Goal: Information Seeking & Learning: Learn about a topic

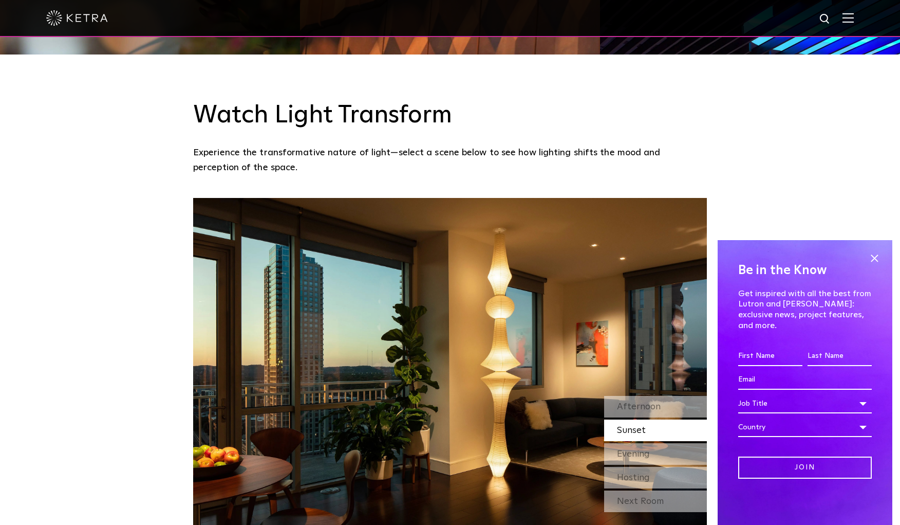
scroll to position [872, 0]
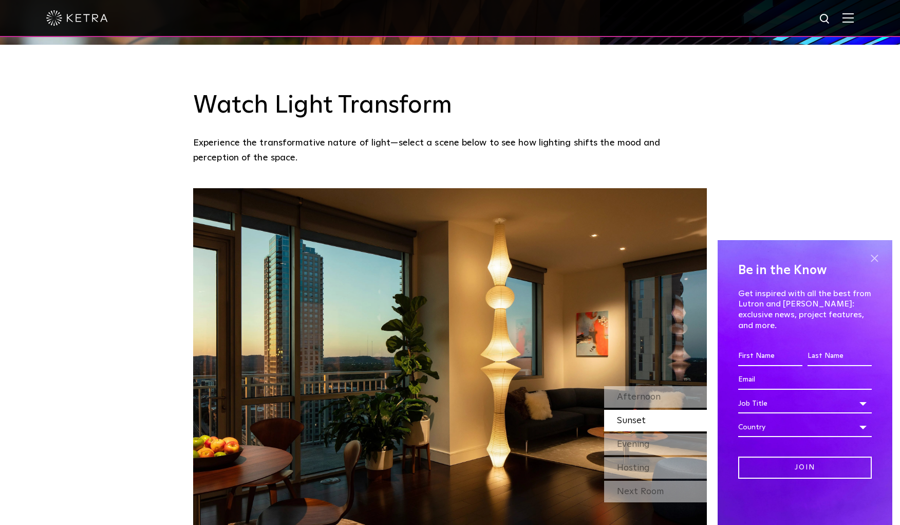
click at [877, 266] on span at bounding box center [874, 257] width 15 height 15
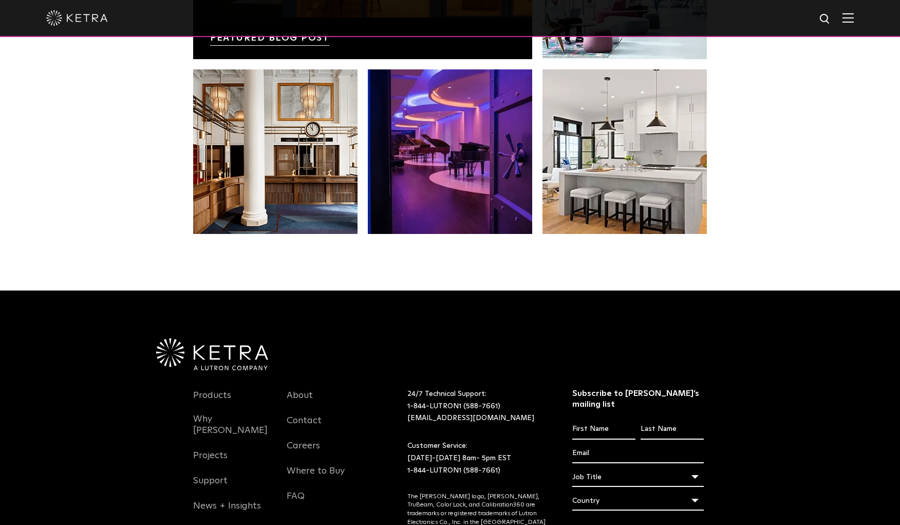
scroll to position [2096, 0]
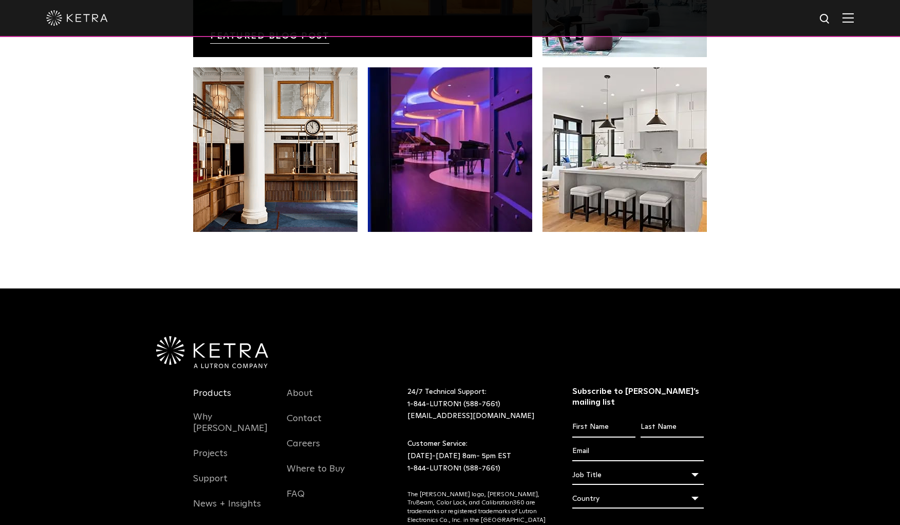
click at [225, 388] on link "Products" at bounding box center [212, 400] width 38 height 24
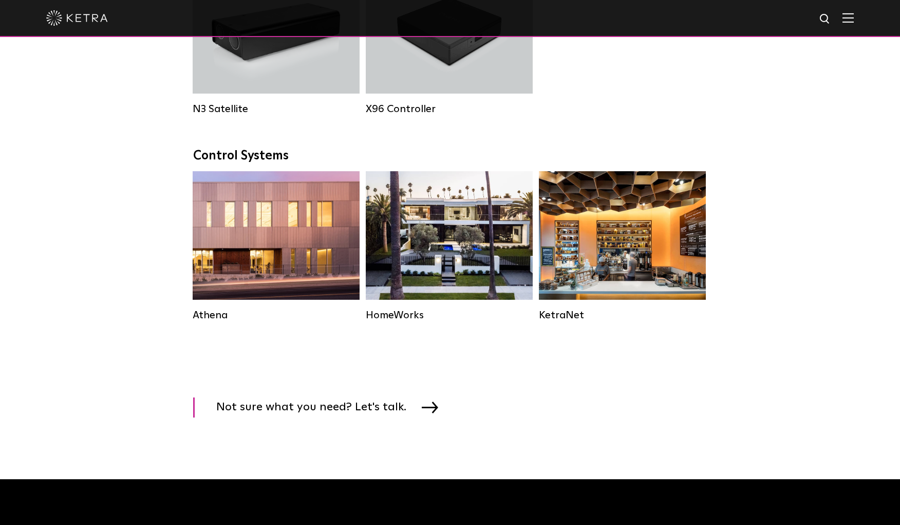
scroll to position [1398, 0]
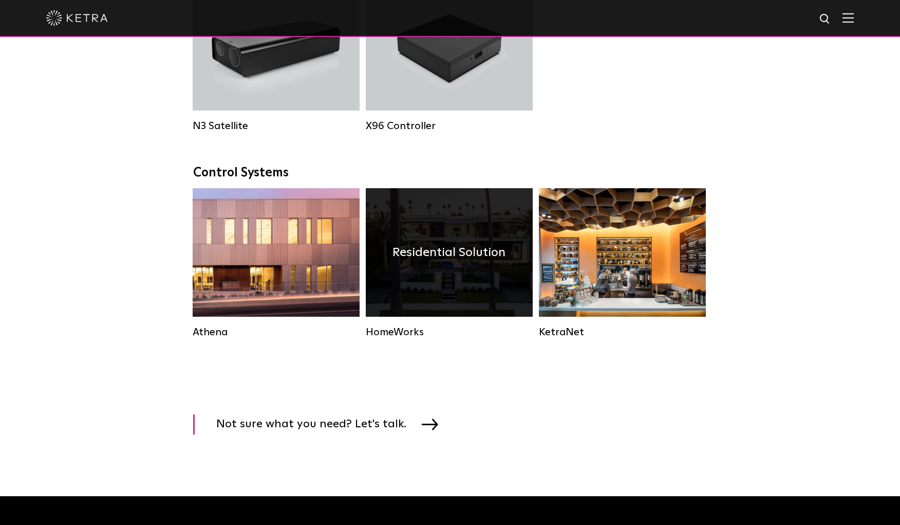
click at [424, 283] on div "Residential Solution" at bounding box center [449, 252] width 167 height 128
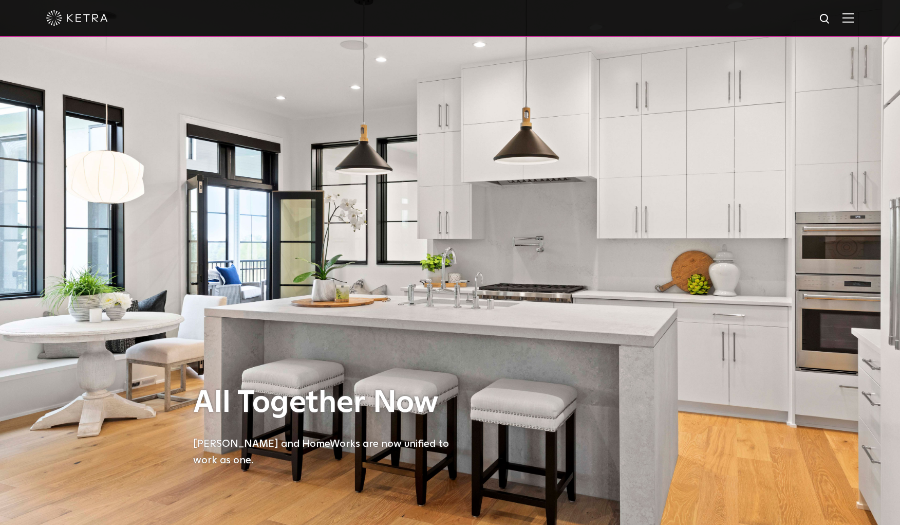
click at [424, 285] on div "All Together Now Ketra and HomeWorks are now unified to work as one." at bounding box center [450, 262] width 514 height 525
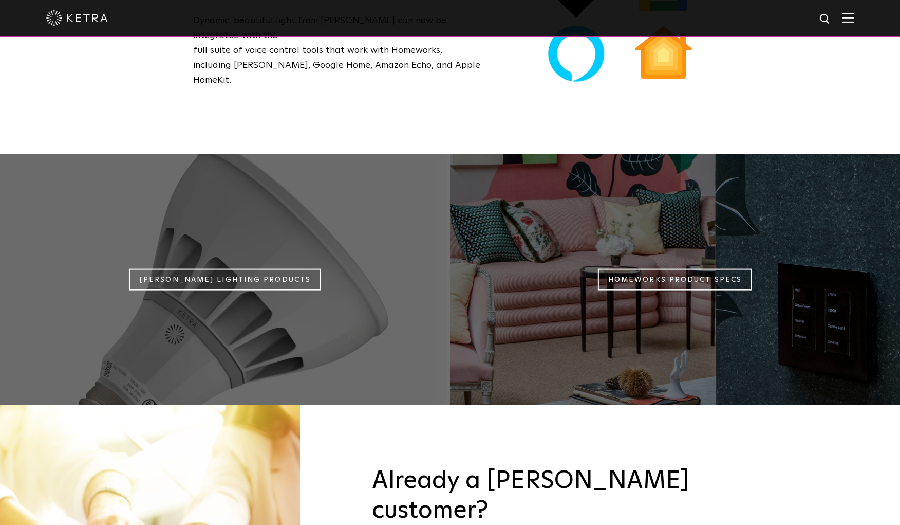
scroll to position [915, 0]
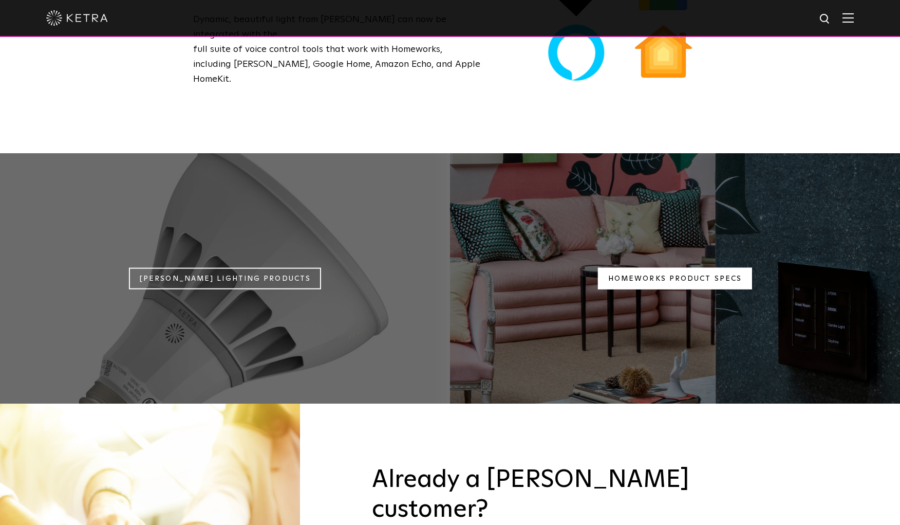
click at [616, 267] on link "Homeworks Product Specs" at bounding box center [675, 278] width 154 height 22
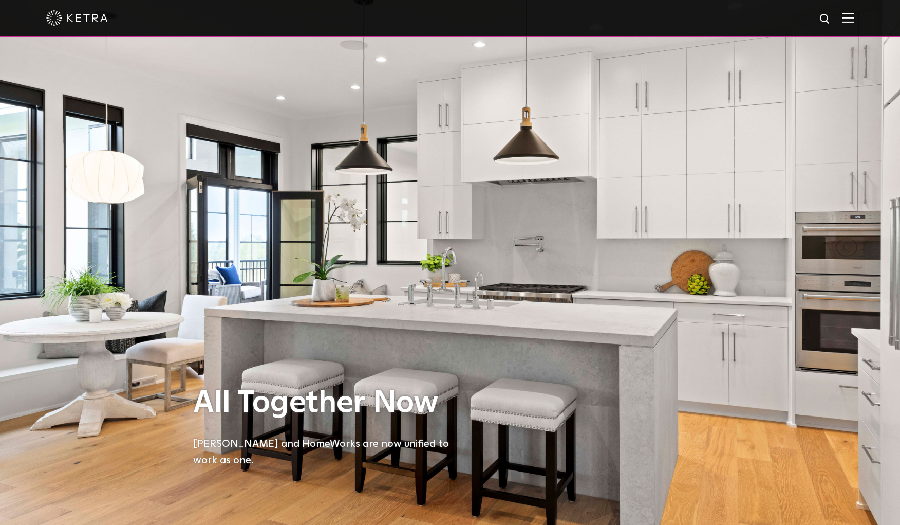
scroll to position [0, 0]
click at [850, 16] on img at bounding box center [848, 18] width 11 height 10
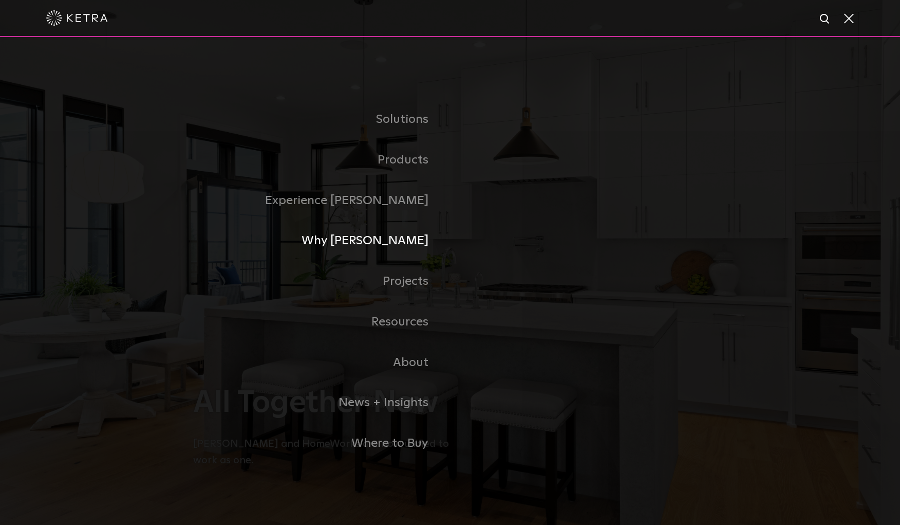
click at [405, 237] on link "Why [PERSON_NAME]" at bounding box center [321, 240] width 257 height 41
